Goal: Task Accomplishment & Management: Manage account settings

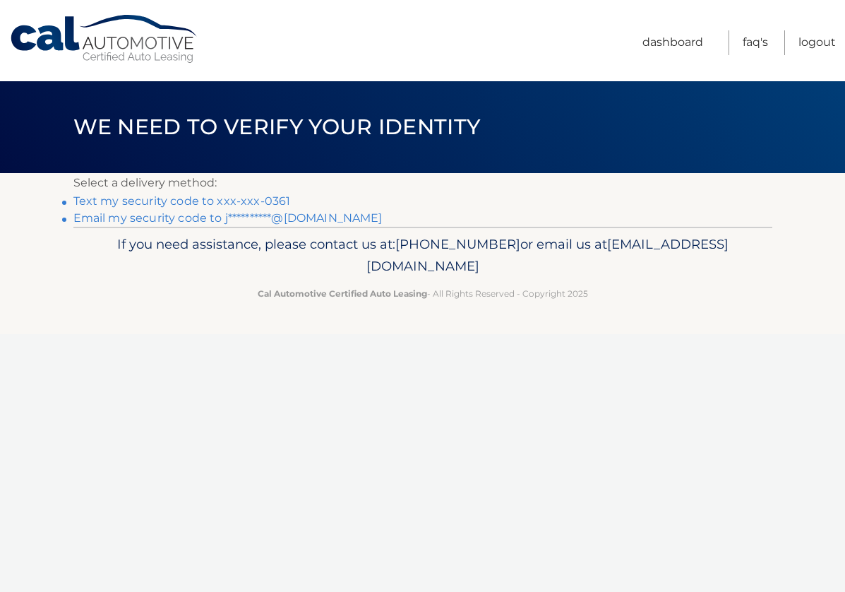
click at [254, 200] on link "Text my security code to xxx-xxx-0361" at bounding box center [182, 200] width 218 height 13
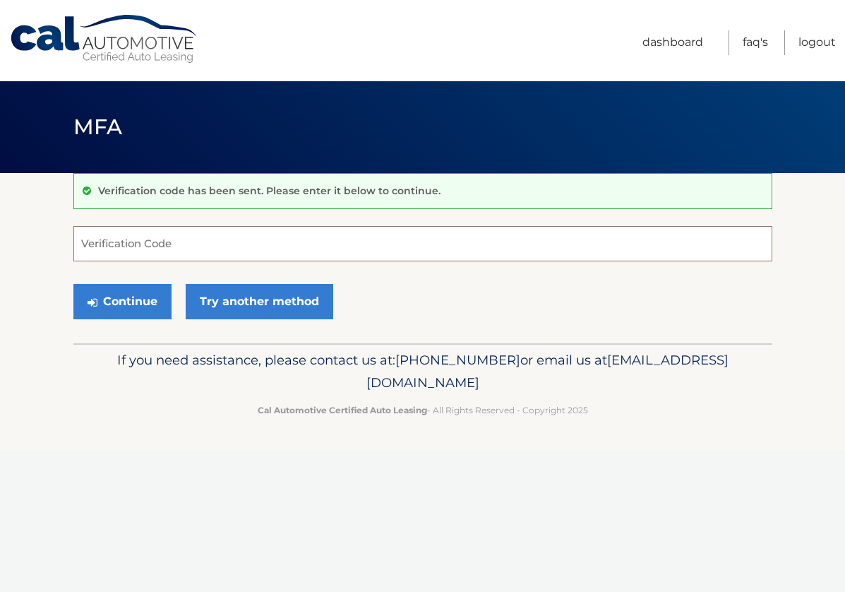
click at [211, 235] on input "Verification Code" at bounding box center [422, 243] width 699 height 35
type input "717794"
click at [121, 297] on button "Continue" at bounding box center [122, 301] width 98 height 35
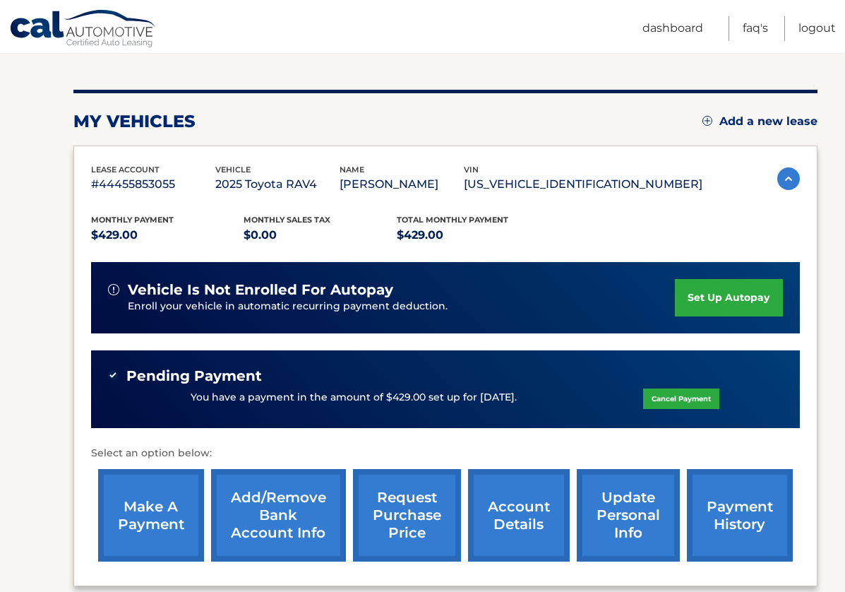
scroll to position [159, 0]
